Goal: Navigation & Orientation: Find specific page/section

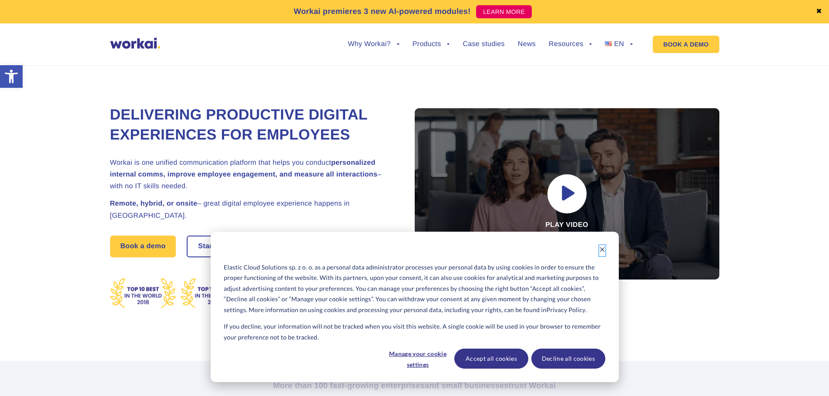
click at [601, 250] on icon "Dismiss cookie banner" at bounding box center [602, 250] width 6 height 6
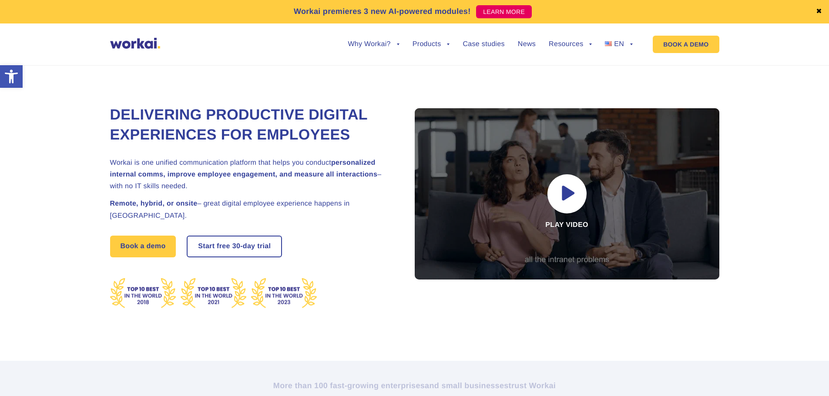
click at [435, 74] on link "Workai Intranet" at bounding box center [427, 84] width 96 height 20
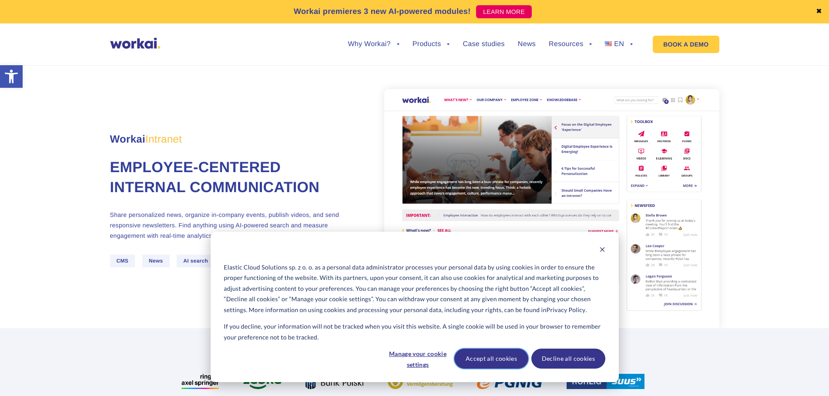
click at [488, 359] on button "Accept all cookies" at bounding box center [491, 359] width 74 height 20
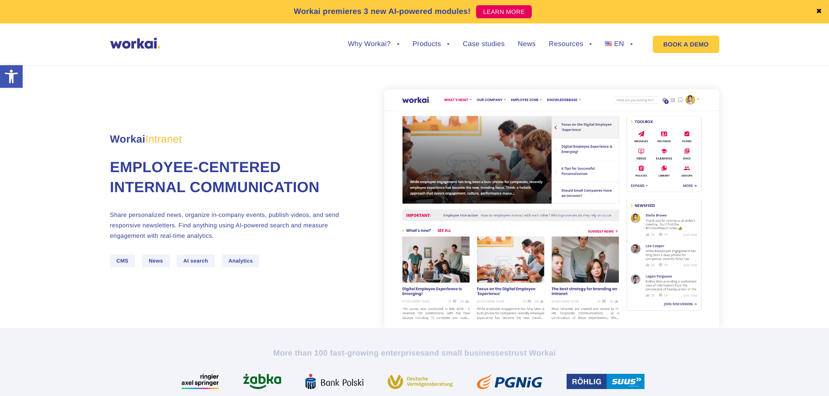
click at [481, 180] on img at bounding box center [551, 208] width 335 height 239
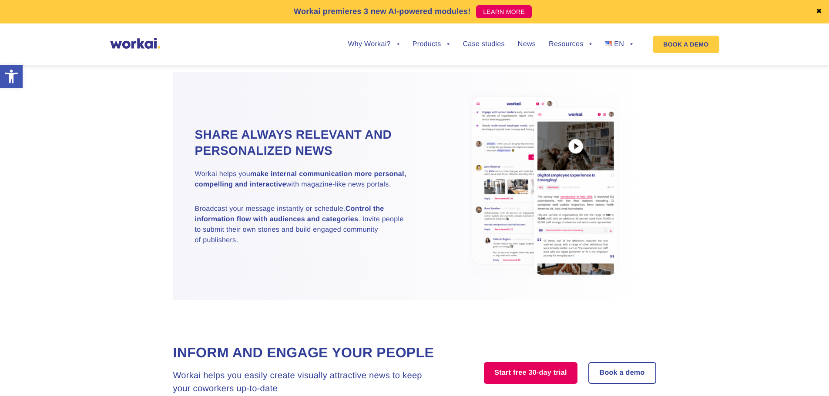
scroll to position [914, 0]
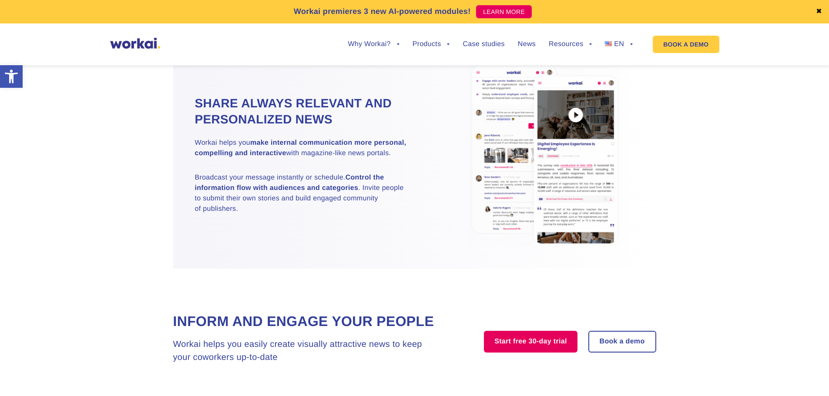
click at [437, 114] on link "Workai Knowledge" at bounding box center [427, 124] width 96 height 20
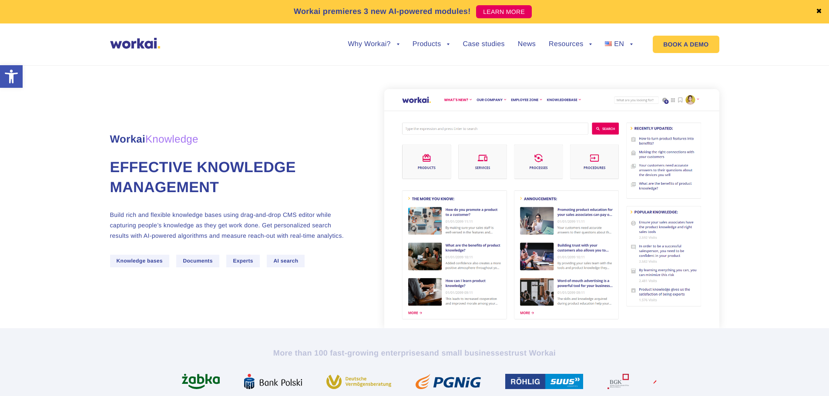
click at [421, 158] on link "Workai Forms" at bounding box center [427, 164] width 96 height 20
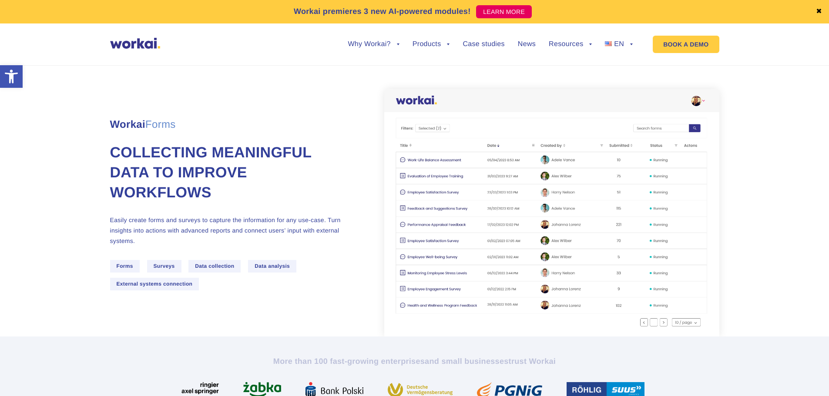
click at [426, 74] on link "Workai Intranet" at bounding box center [427, 84] width 96 height 20
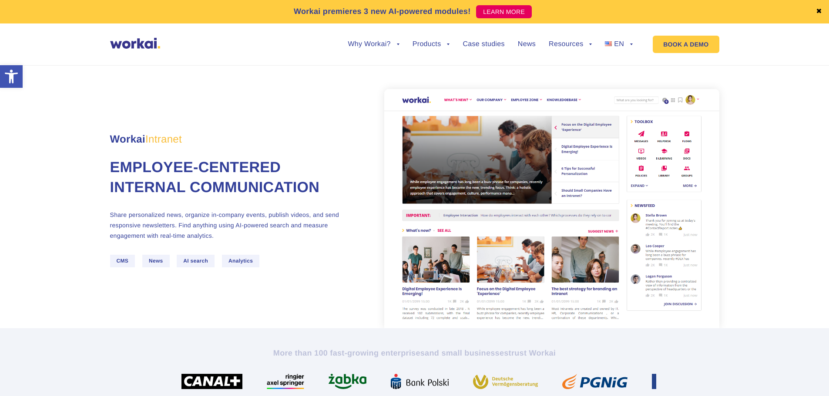
click at [820, 10] on link "✖" at bounding box center [819, 11] width 6 height 7
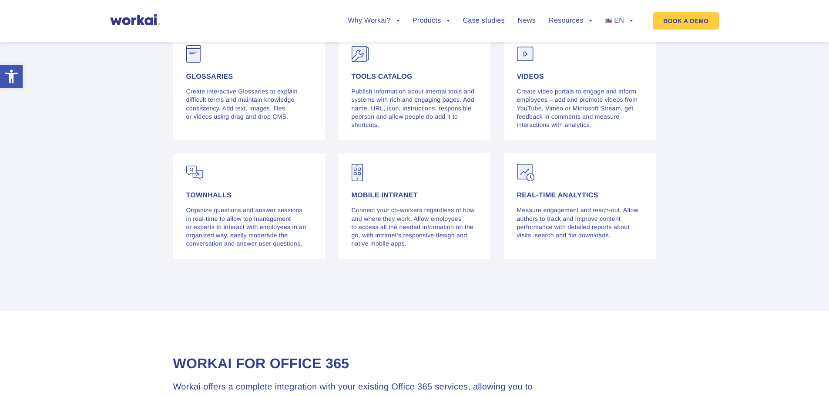
scroll to position [2524, 0]
